Goal: Task Accomplishment & Management: Manage account settings

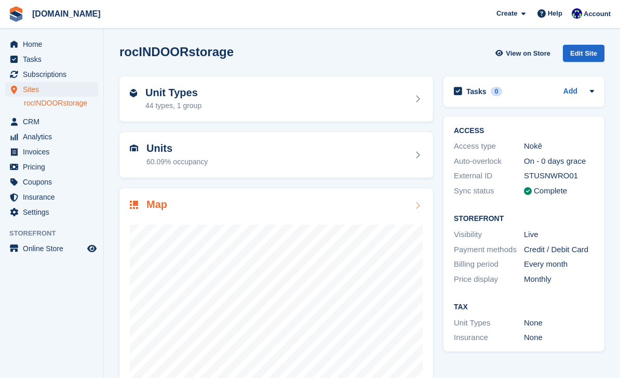
click at [203, 223] on div at bounding box center [276, 316] width 293 height 208
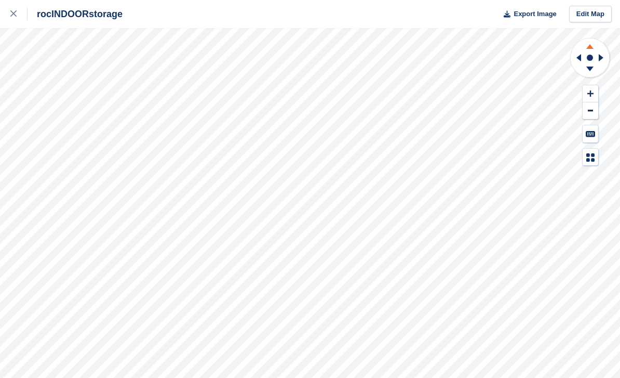
click at [593, 51] on icon at bounding box center [590, 44] width 27 height 13
click at [590, 51] on icon at bounding box center [590, 44] width 27 height 13
click at [590, 49] on icon at bounding box center [590, 44] width 27 height 13
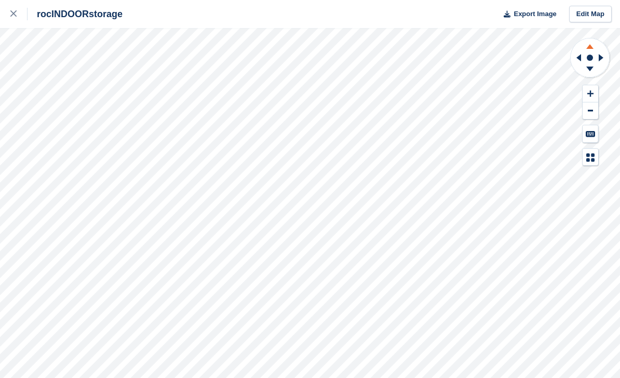
click at [590, 49] on icon at bounding box center [590, 44] width 27 height 13
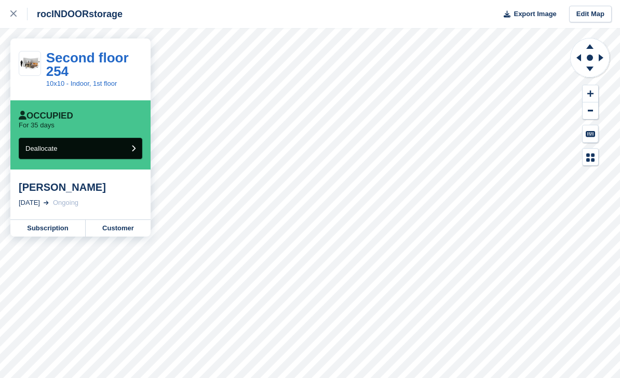
click at [68, 150] on button "Deallocate" at bounding box center [81, 148] width 124 height 21
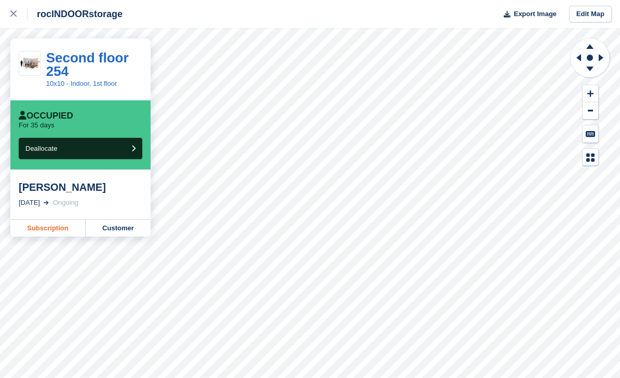
click at [52, 222] on link "Subscription" at bounding box center [47, 228] width 75 height 17
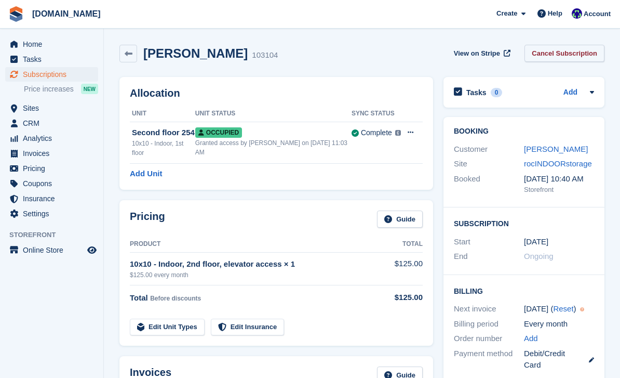
click at [569, 57] on link "Cancel Subscription" at bounding box center [565, 53] width 80 height 17
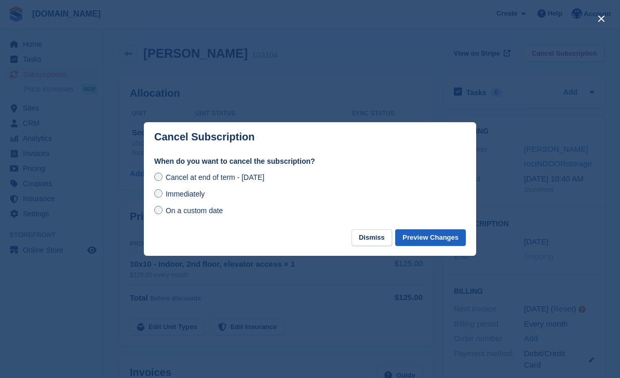
click at [421, 238] on button "Preview Changes" at bounding box center [430, 237] width 71 height 17
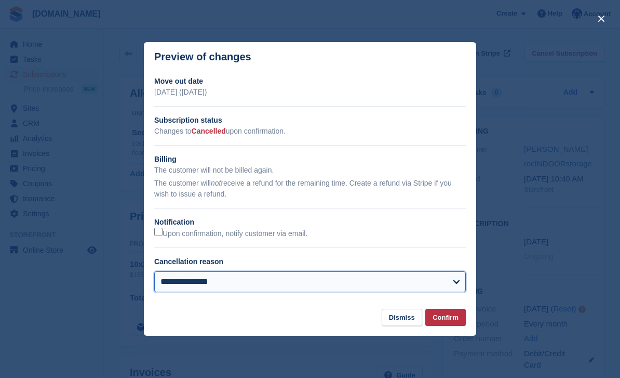
click at [362, 288] on select "**********" at bounding box center [310, 281] width 312 height 21
select select "**********"
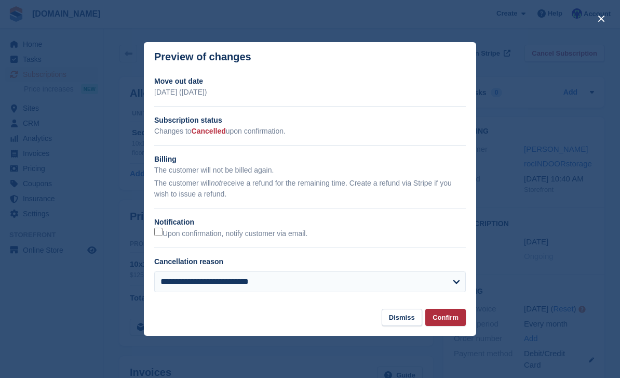
click at [456, 320] on button "Confirm" at bounding box center [445, 317] width 41 height 17
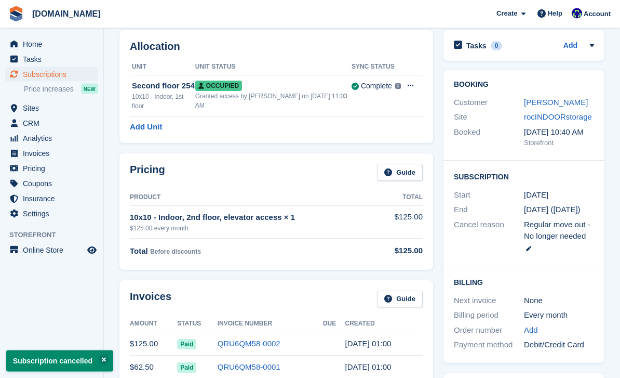
scroll to position [165, 0]
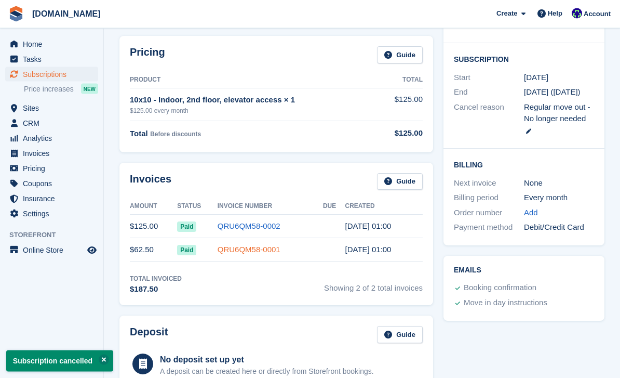
click at [225, 254] on link "QRU6QM58-0001" at bounding box center [249, 249] width 63 height 9
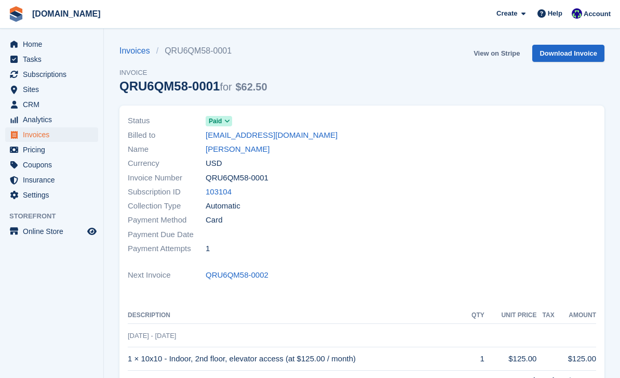
click at [503, 51] on link "View on Stripe" at bounding box center [497, 53] width 55 height 17
click at [239, 149] on link "[PERSON_NAME]" at bounding box center [238, 149] width 64 height 12
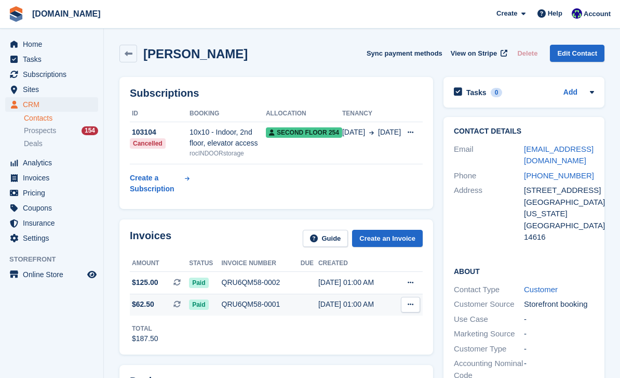
click at [242, 307] on div "QRU6QM58-0001" at bounding box center [261, 304] width 79 height 11
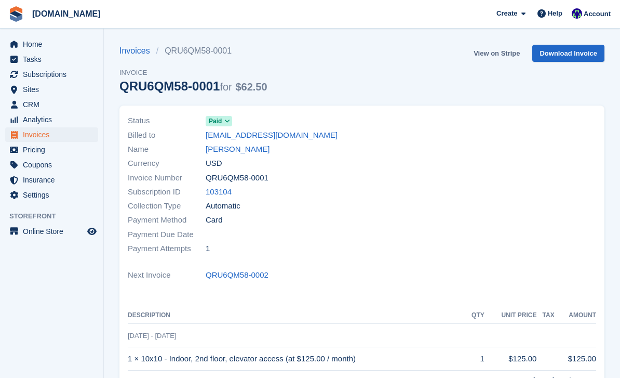
click at [499, 50] on link "View on Stripe" at bounding box center [497, 53] width 55 height 17
click at [240, 151] on link "[PERSON_NAME]" at bounding box center [238, 149] width 64 height 12
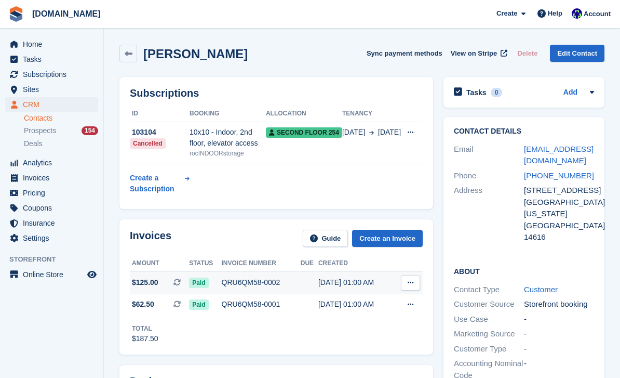
click at [413, 284] on icon at bounding box center [411, 282] width 6 height 7
click at [263, 287] on div "QRU6QM58-0002" at bounding box center [261, 282] width 79 height 11
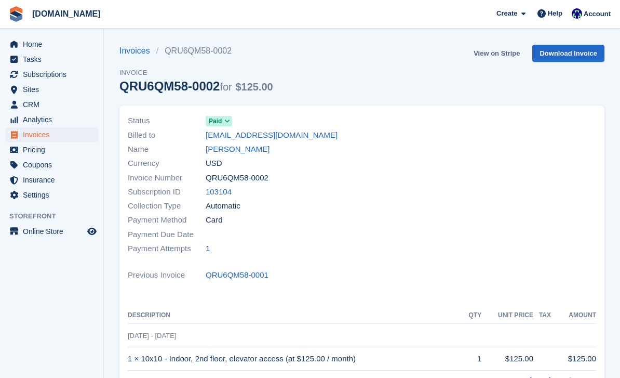
click at [489, 53] on link "View on Stripe" at bounding box center [497, 53] width 55 height 17
